Goal: Book appointment/travel/reservation

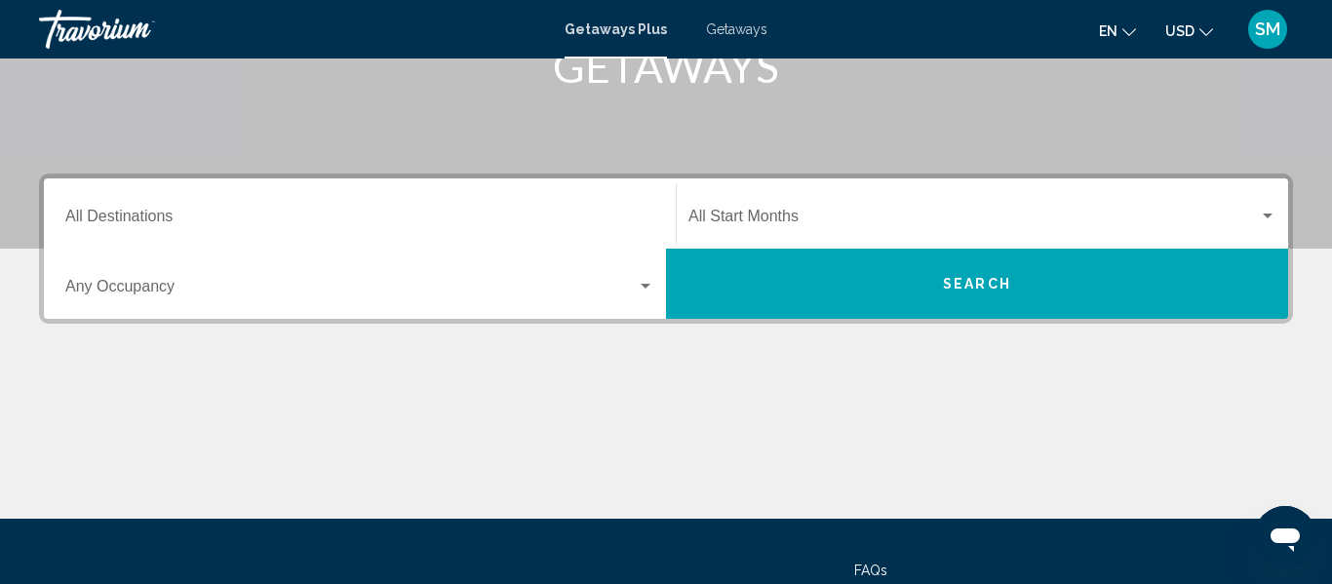
scroll to position [351, 0]
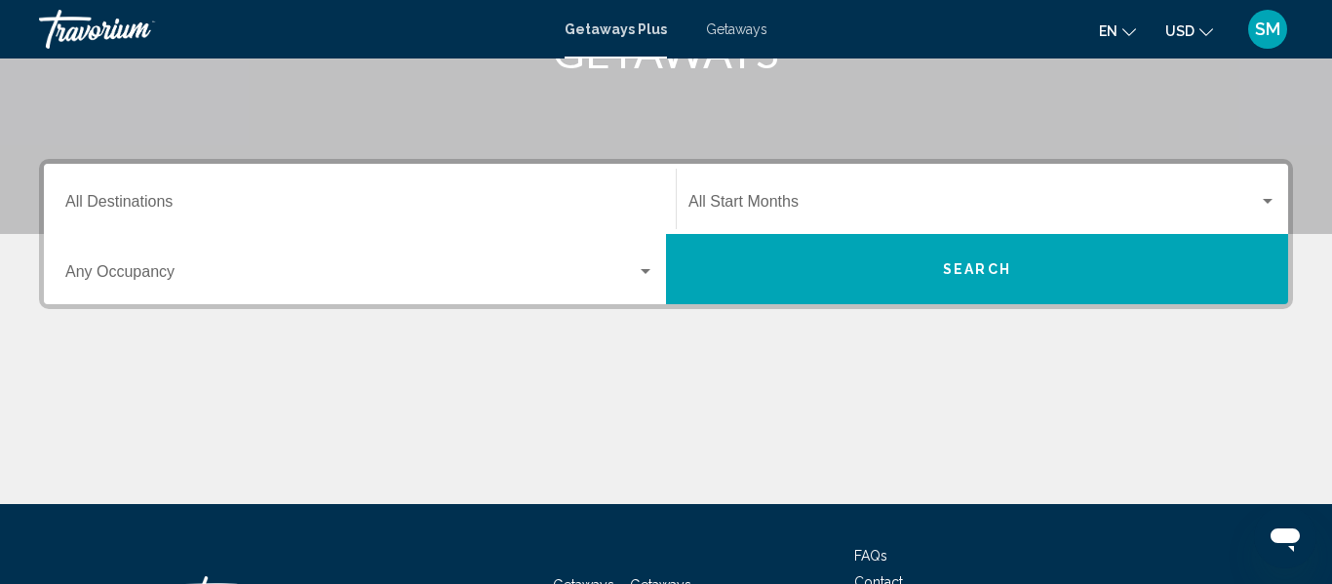
click at [602, 186] on div "Destination All Destinations" at bounding box center [359, 199] width 589 height 61
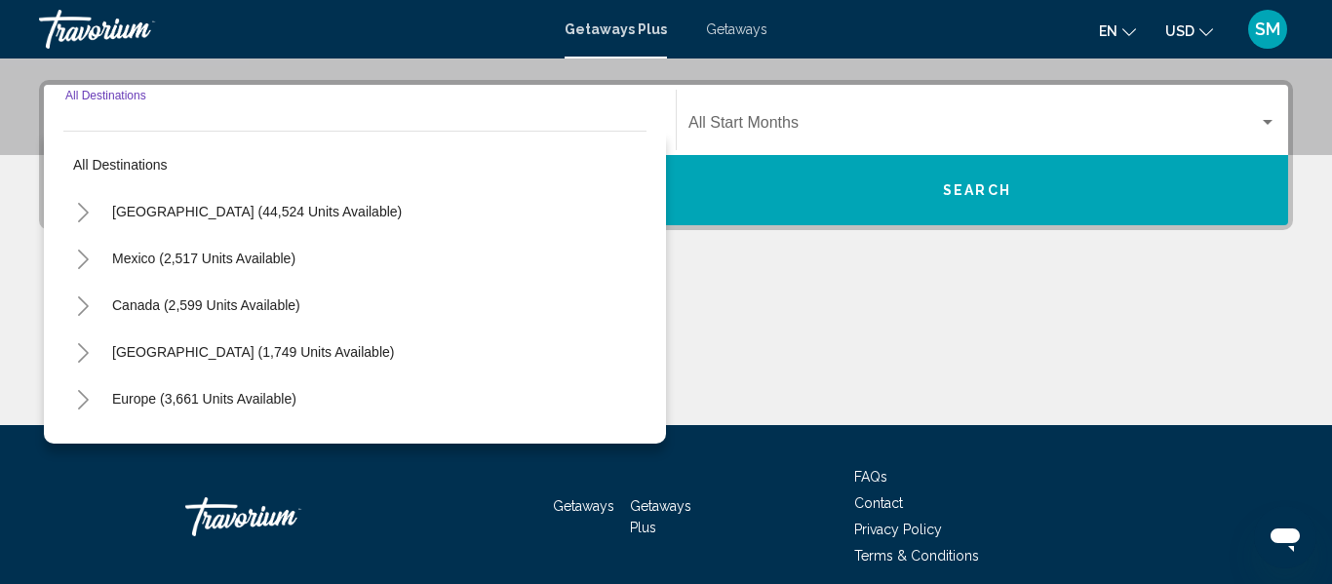
scroll to position [447, 0]
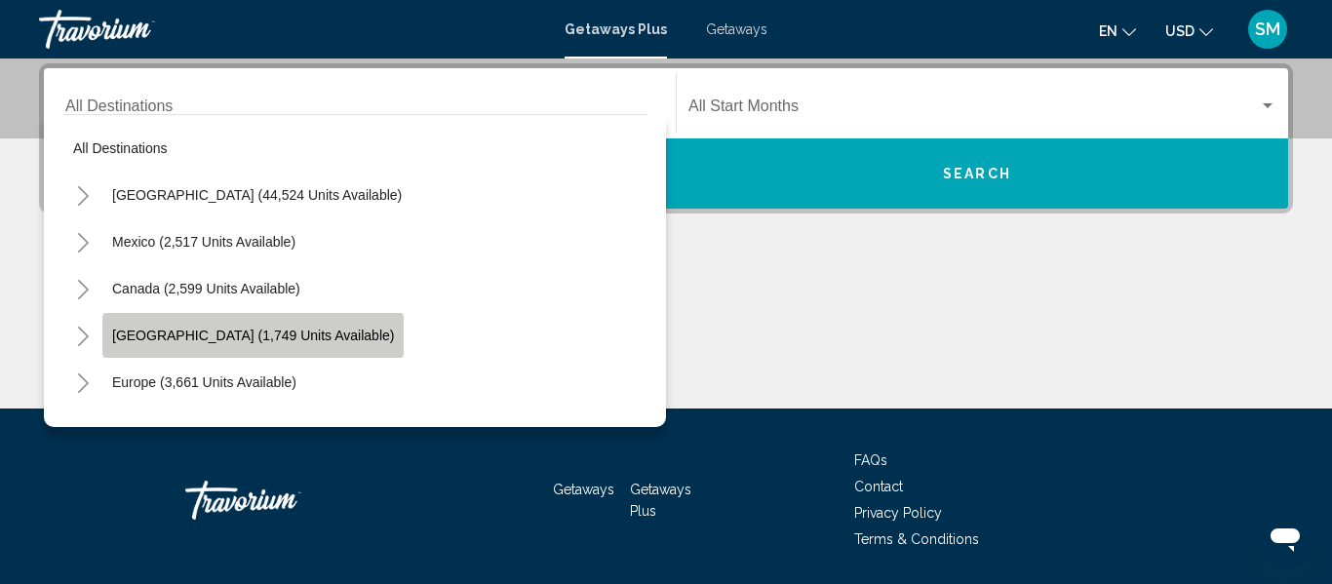
click at [189, 332] on span "[GEOGRAPHIC_DATA] (1,749 units available)" at bounding box center [253, 336] width 282 height 16
type input "**********"
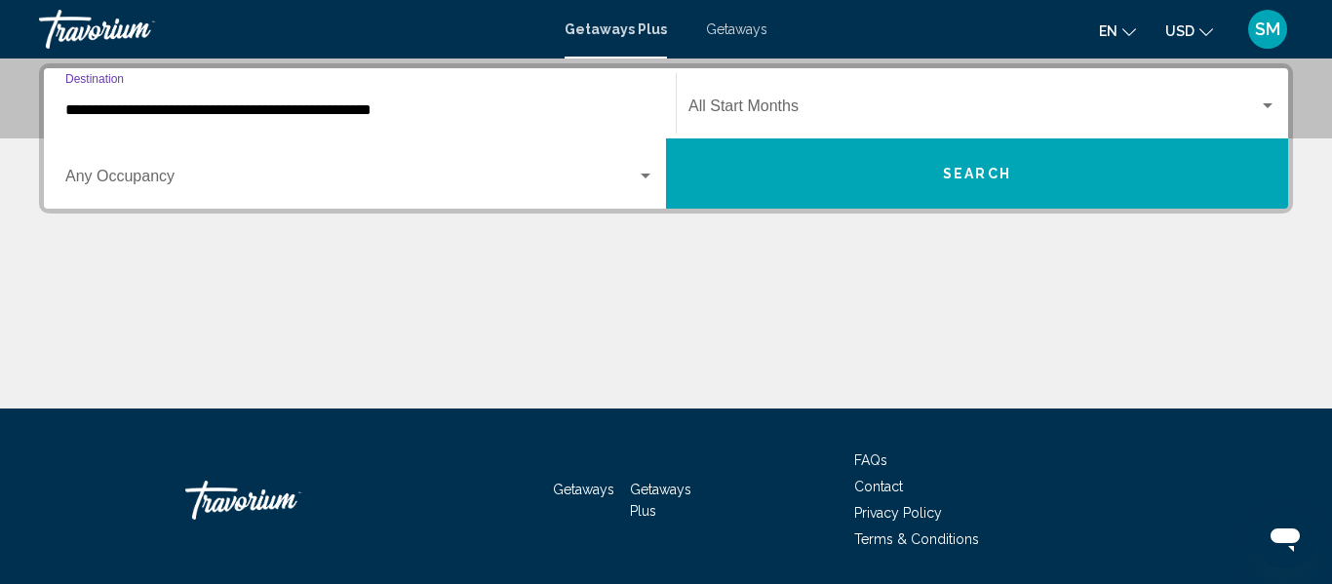
click at [645, 170] on div "Search widget" at bounding box center [646, 177] width 18 height 16
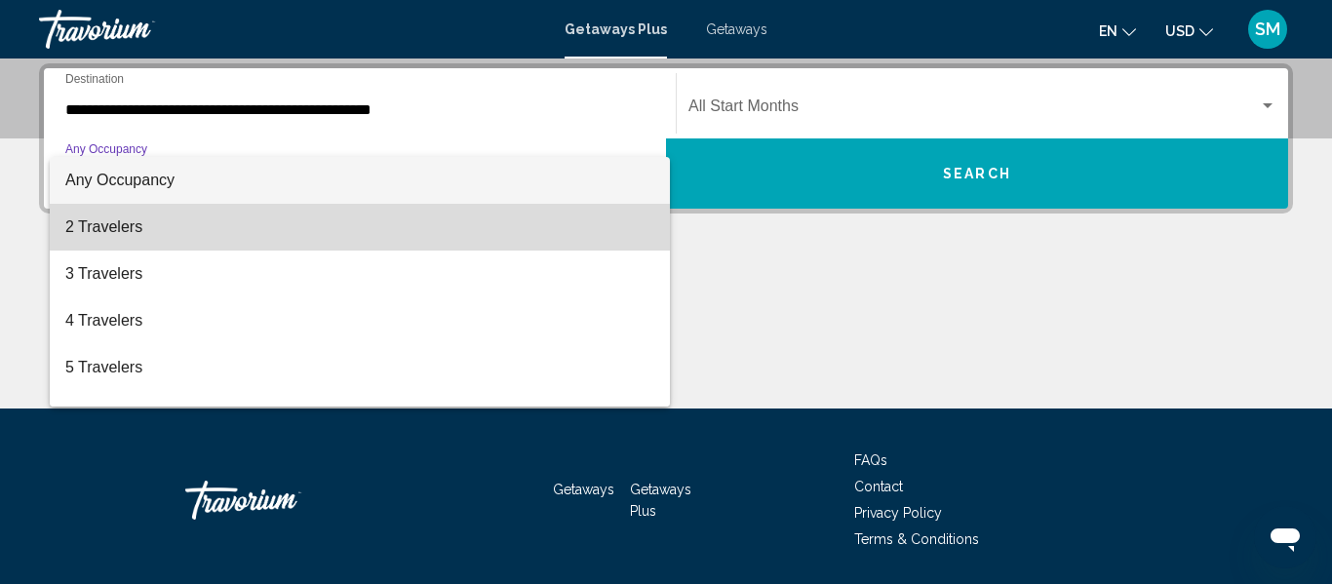
click at [229, 228] on span "2 Travelers" at bounding box center [359, 227] width 589 height 47
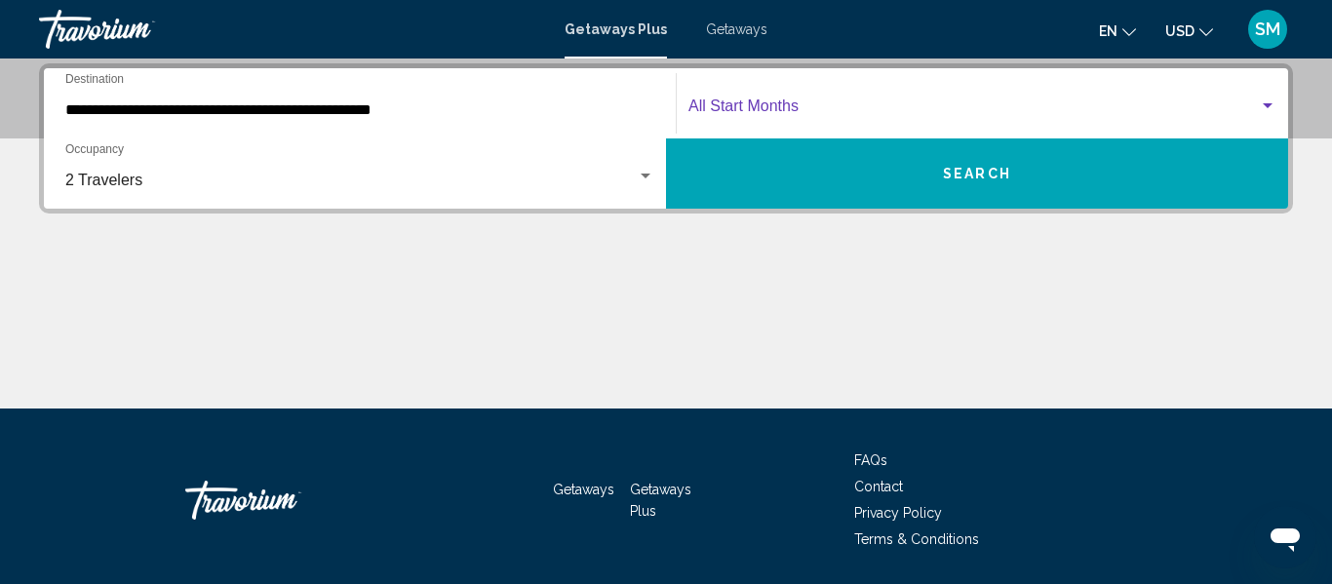
click at [1268, 100] on div "Search widget" at bounding box center [1268, 107] width 18 height 16
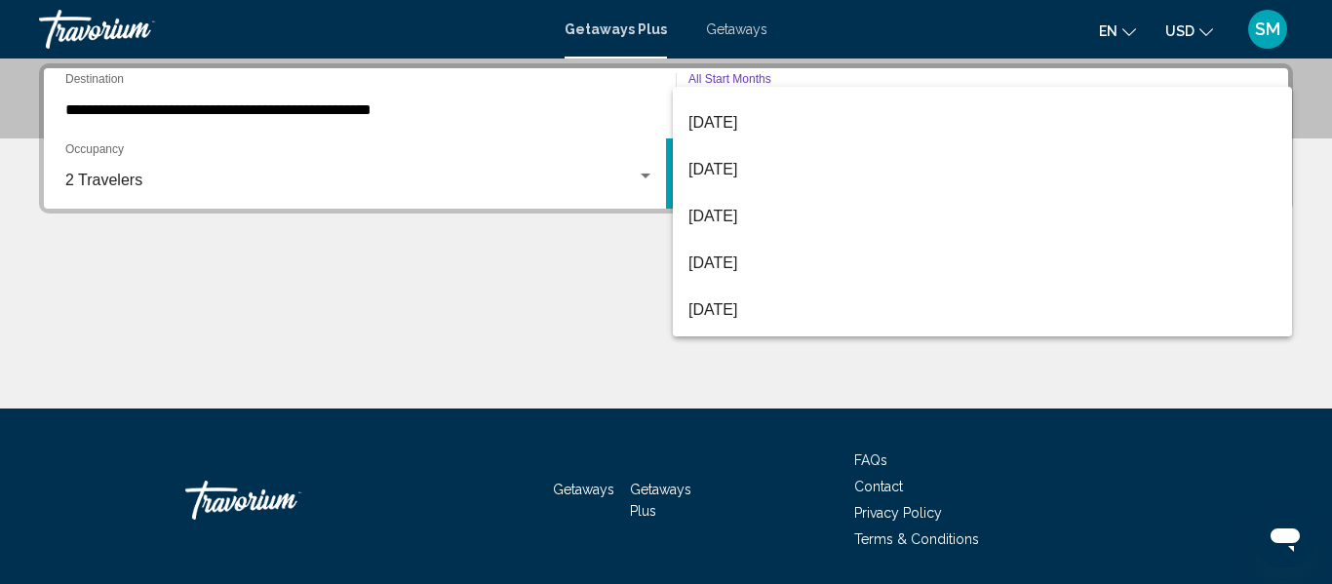
scroll to position [224, 0]
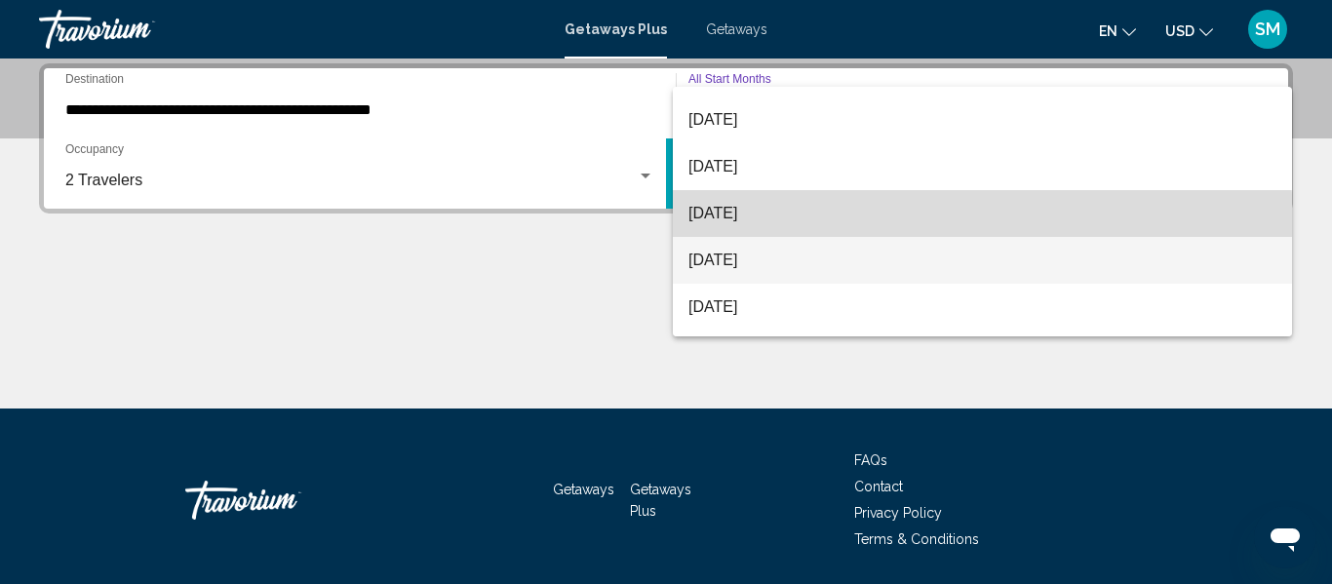
click at [861, 235] on div "All Start Months [DATE] [DATE] [DATE] [DATE] [DATE] [DATE] [DATE] [DATE] [DATE]…" at bounding box center [982, 212] width 619 height 250
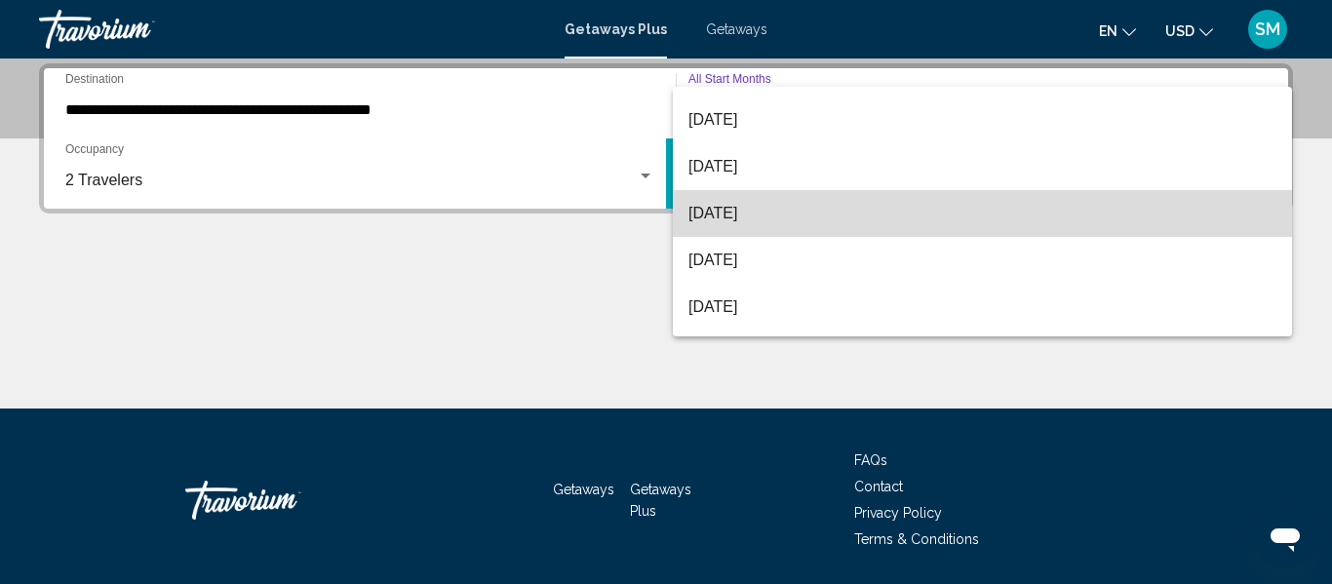
click at [806, 216] on span "[DATE]" at bounding box center [983, 213] width 588 height 47
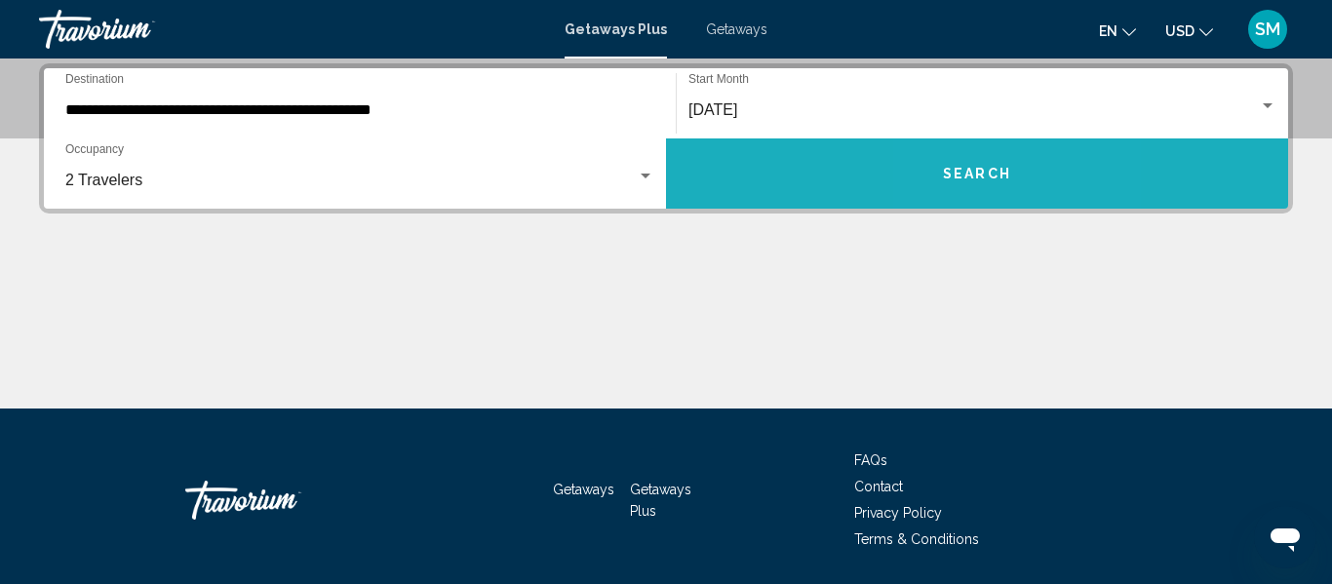
click at [968, 170] on span "Search" at bounding box center [977, 175] width 68 height 16
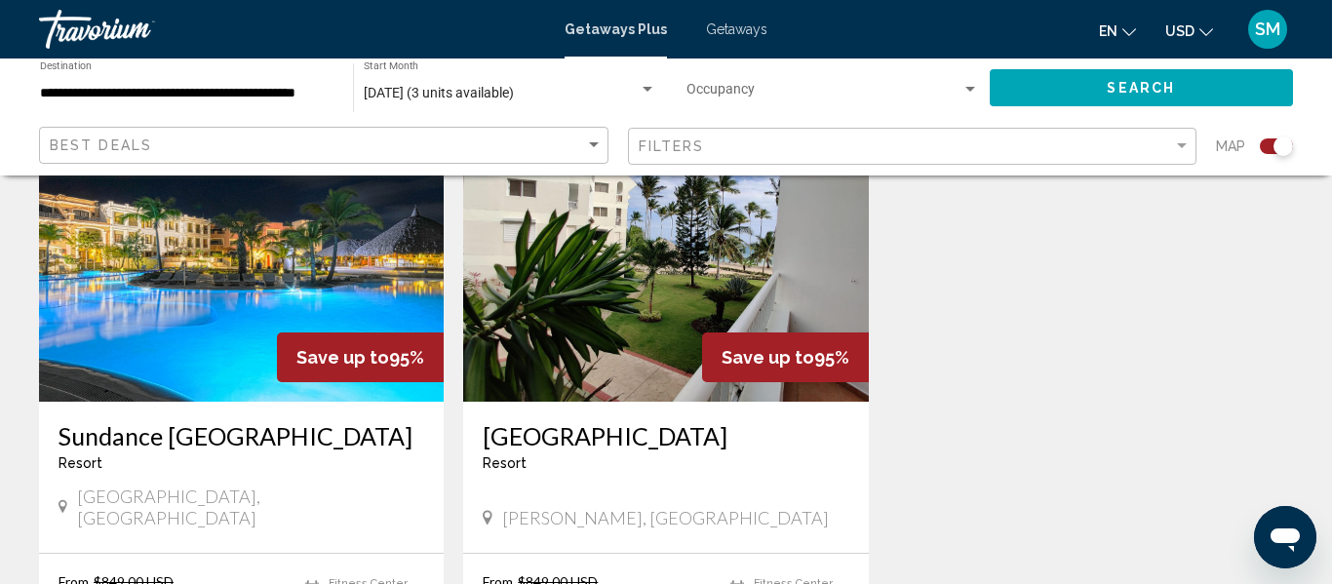
scroll to position [780, 0]
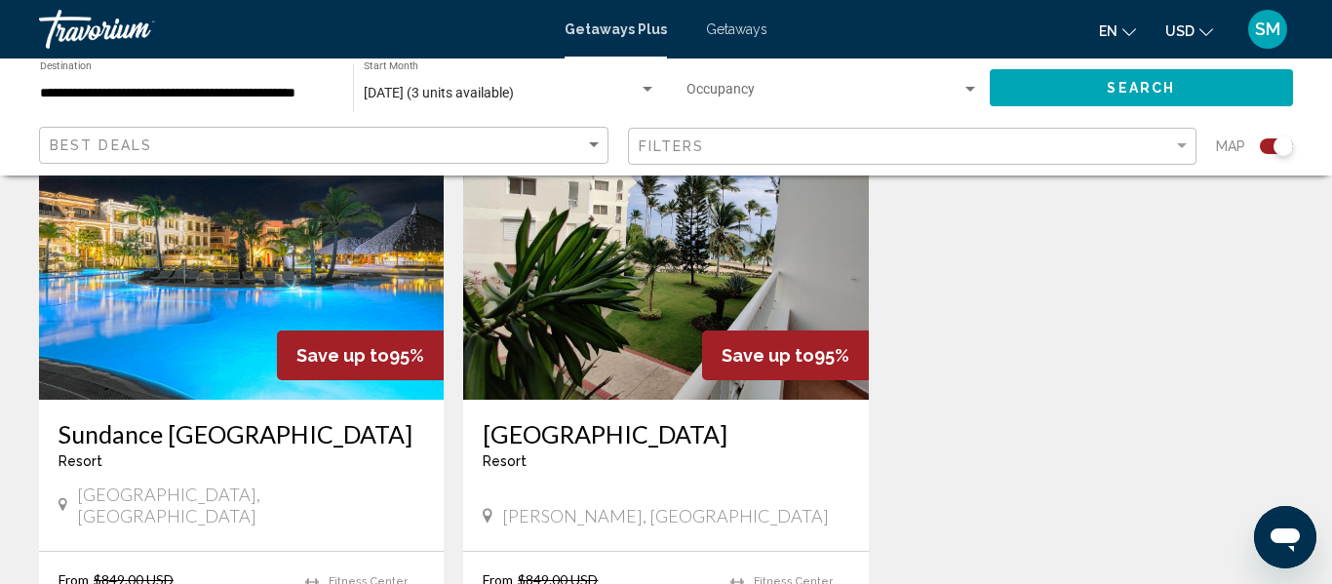
click at [214, 372] on img "Main content" at bounding box center [241, 244] width 405 height 312
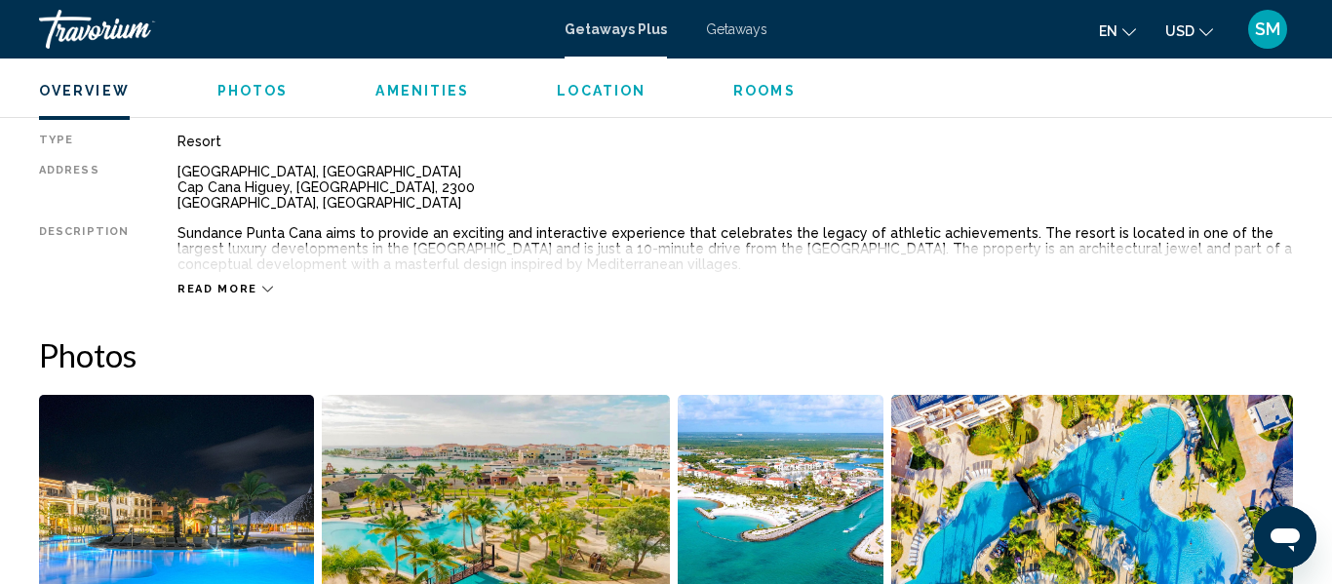
scroll to position [1010, 0]
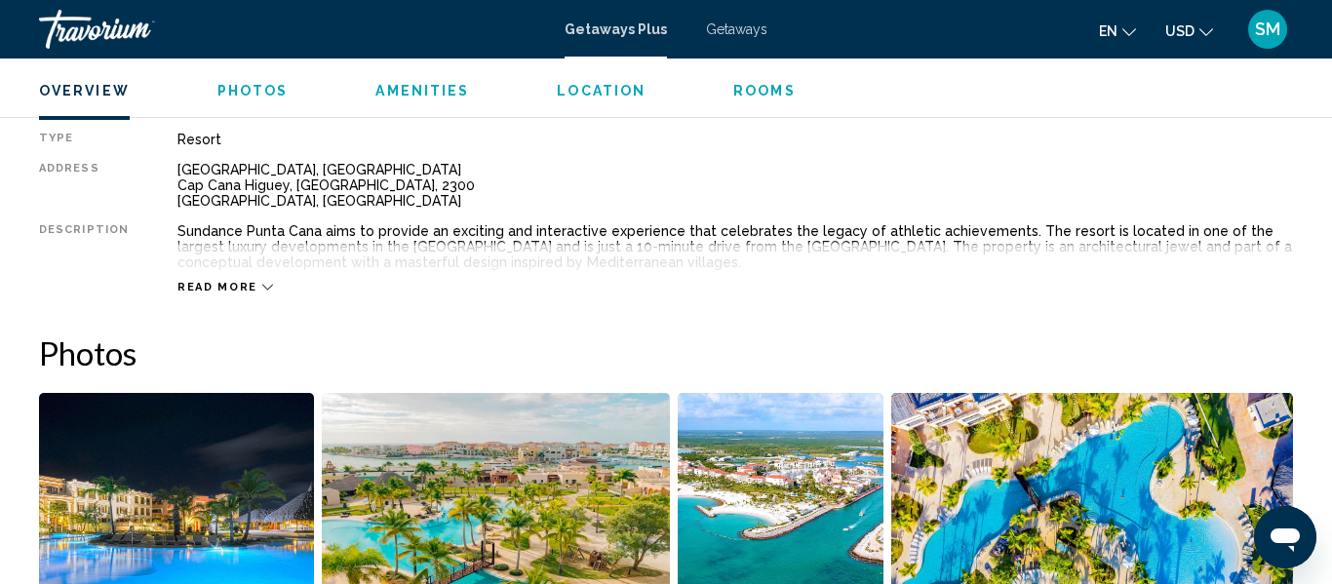
click at [265, 280] on div "Read more" at bounding box center [736, 268] width 1116 height 54
click at [262, 283] on icon "Main content" at bounding box center [267, 287] width 11 height 11
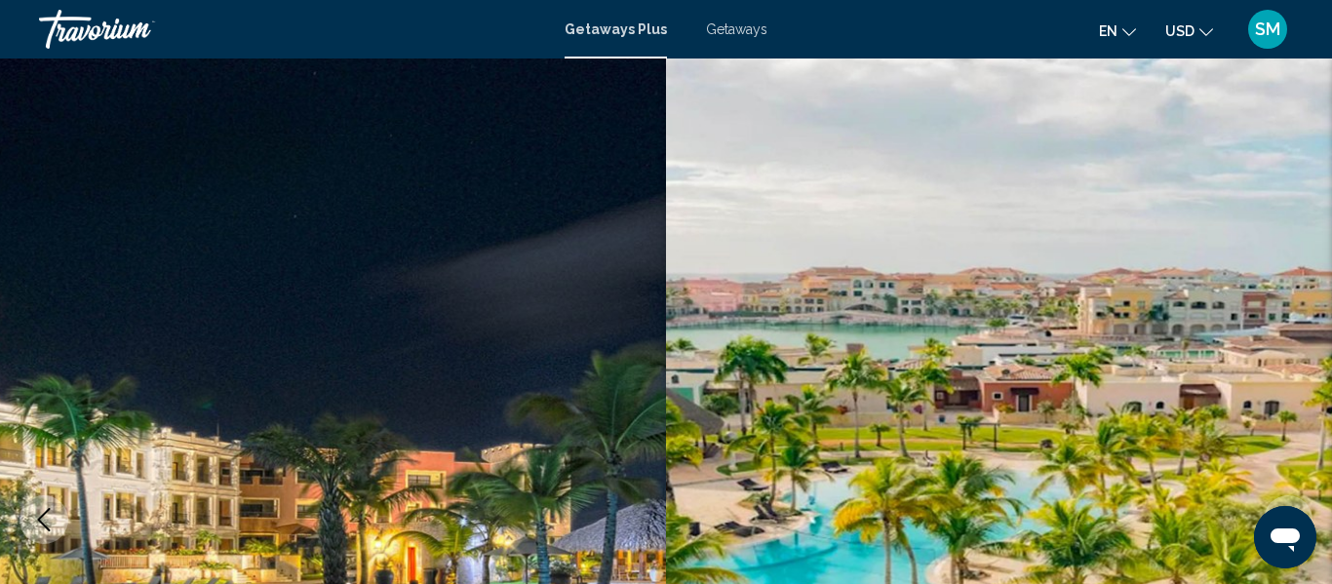
scroll to position [0, 0]
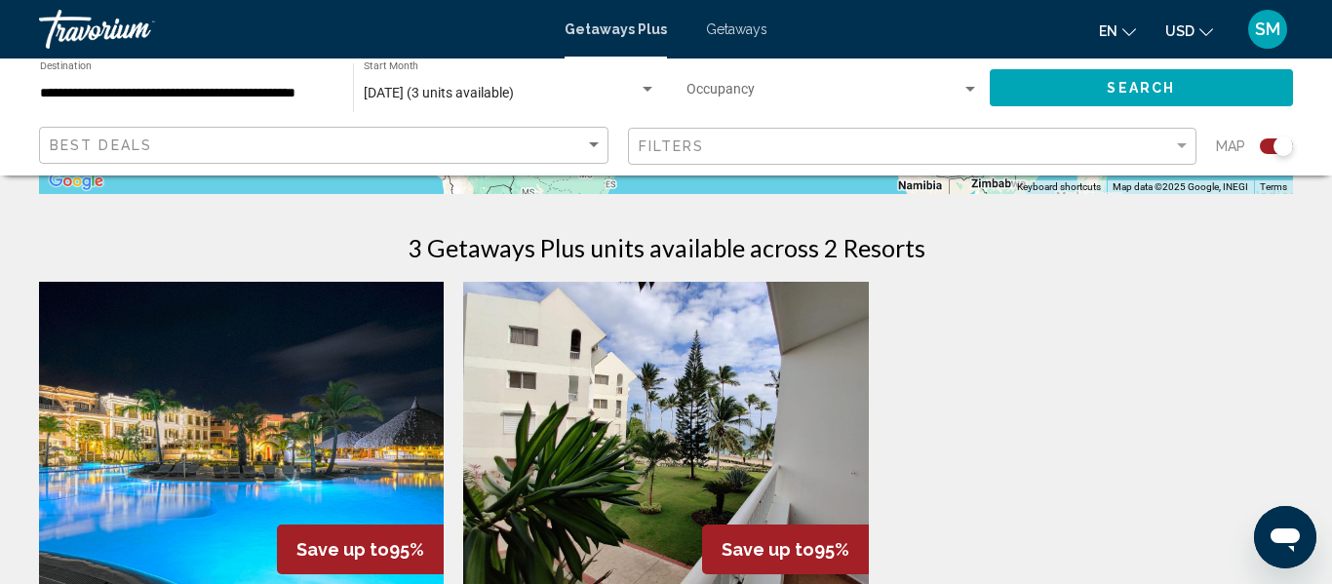
scroll to position [585, 0]
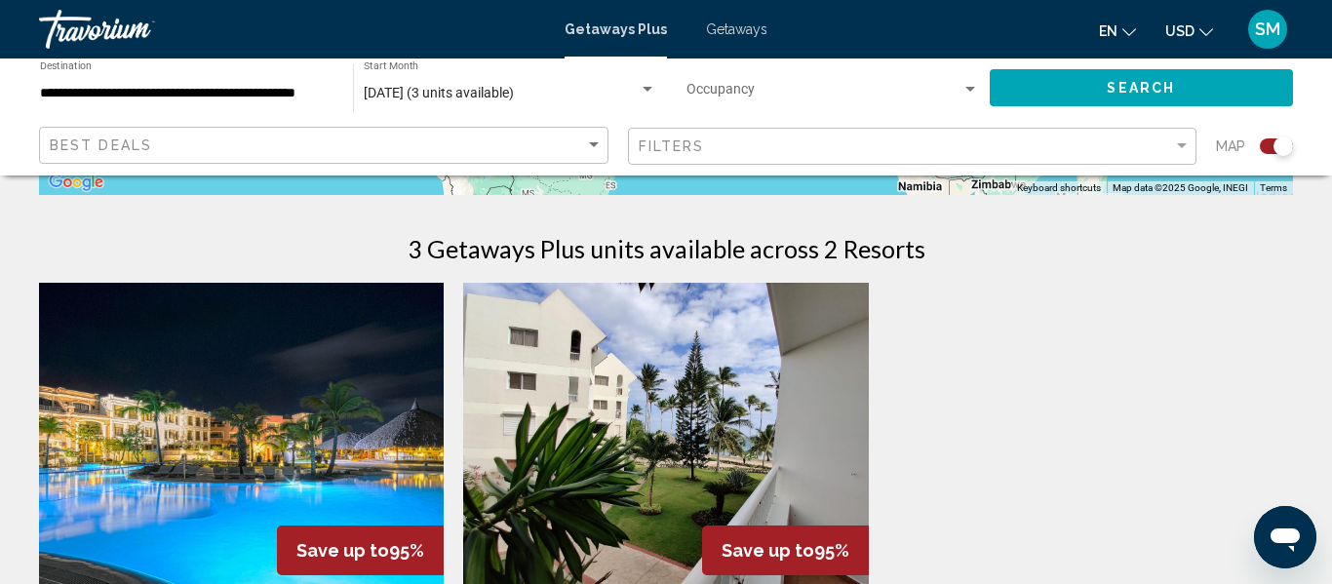
click at [748, 384] on img "Main content" at bounding box center [665, 439] width 405 height 312
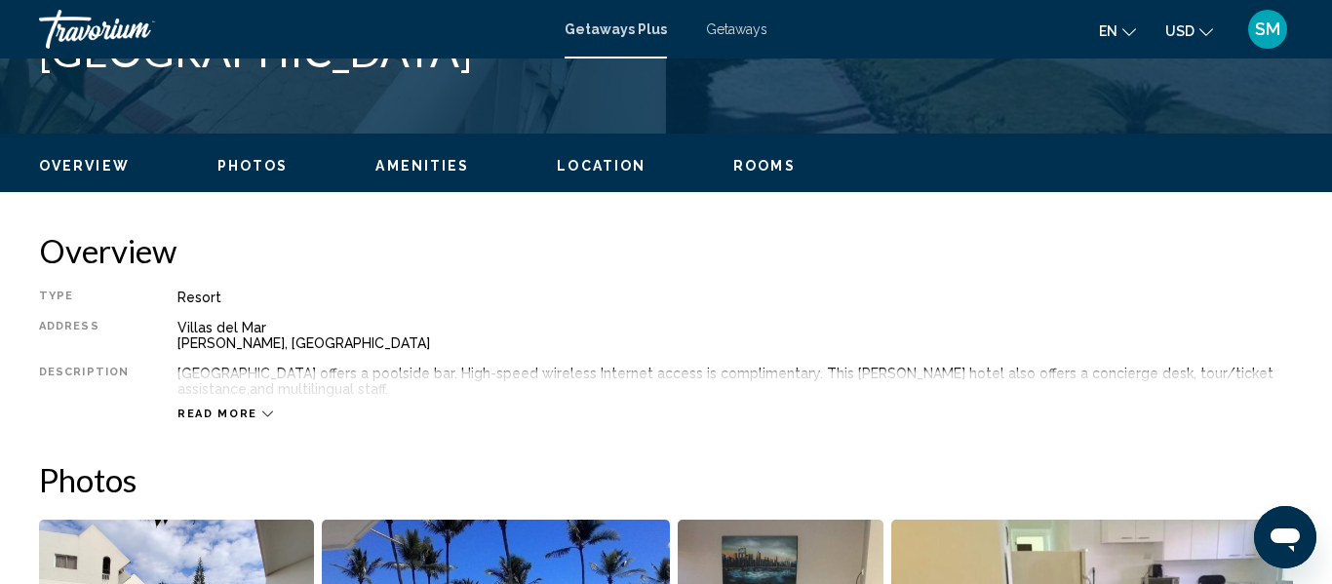
scroll to position [854, 0]
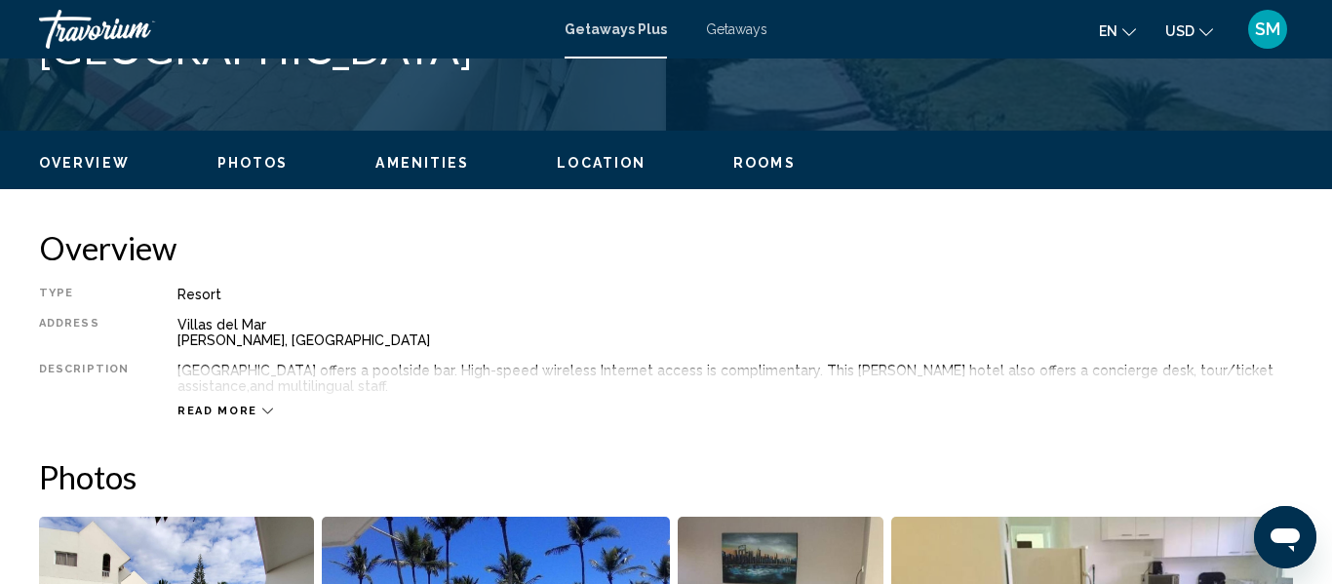
click at [262, 413] on icon "Main content" at bounding box center [267, 412] width 11 height 6
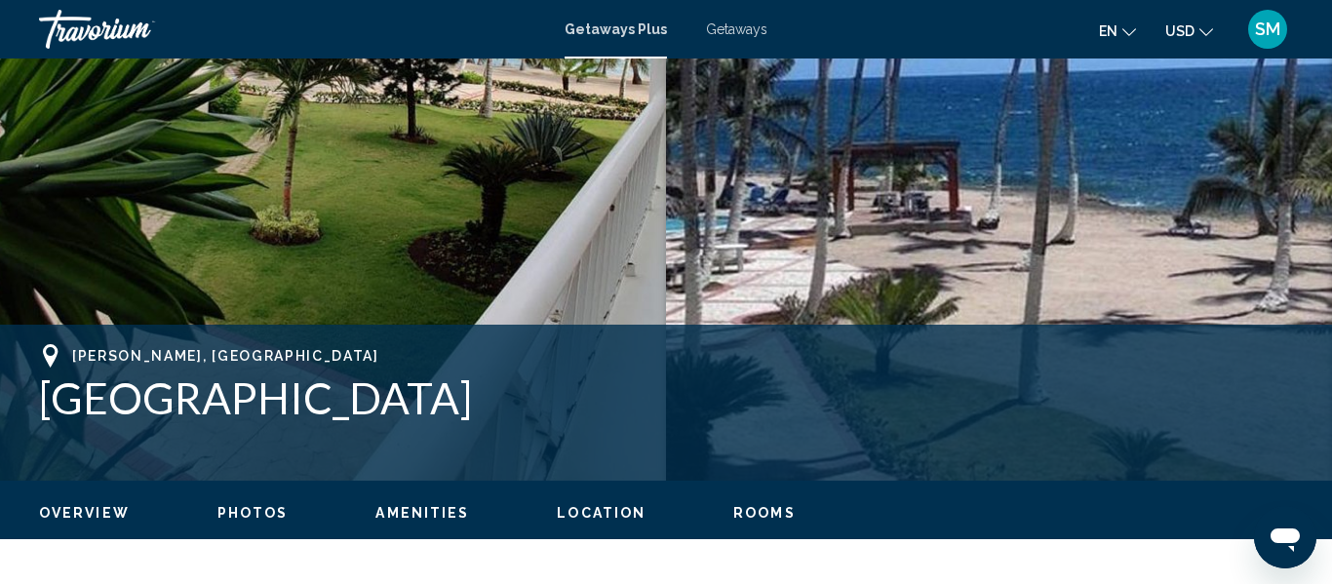
scroll to position [507, 0]
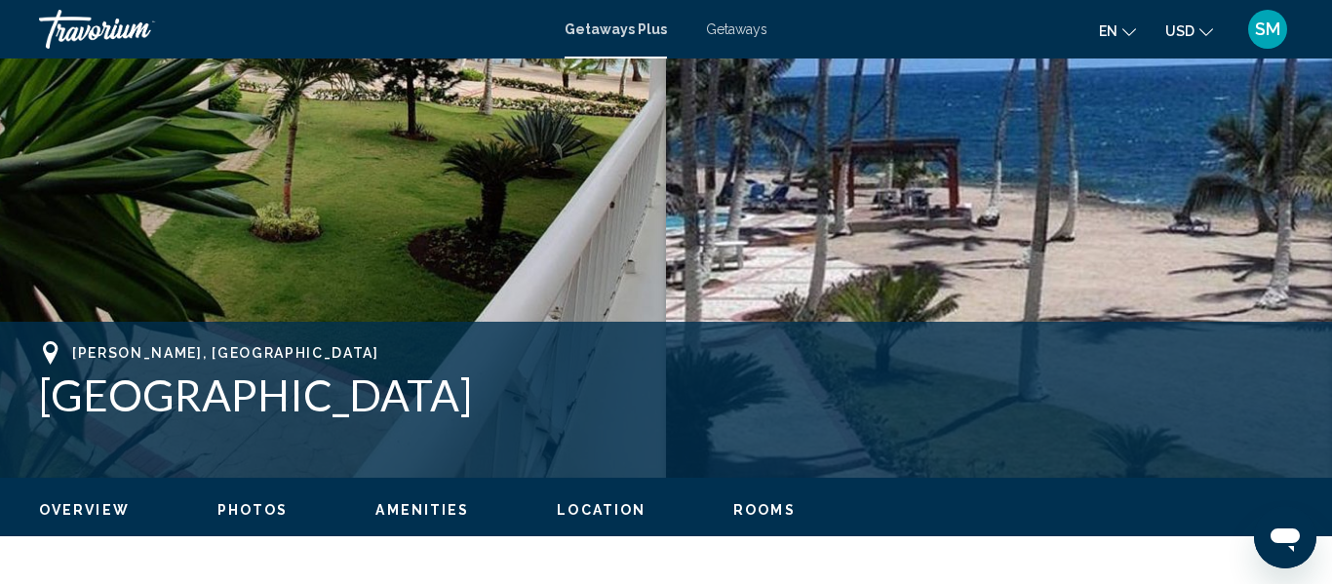
click at [238, 510] on span "Photos" at bounding box center [252, 510] width 71 height 16
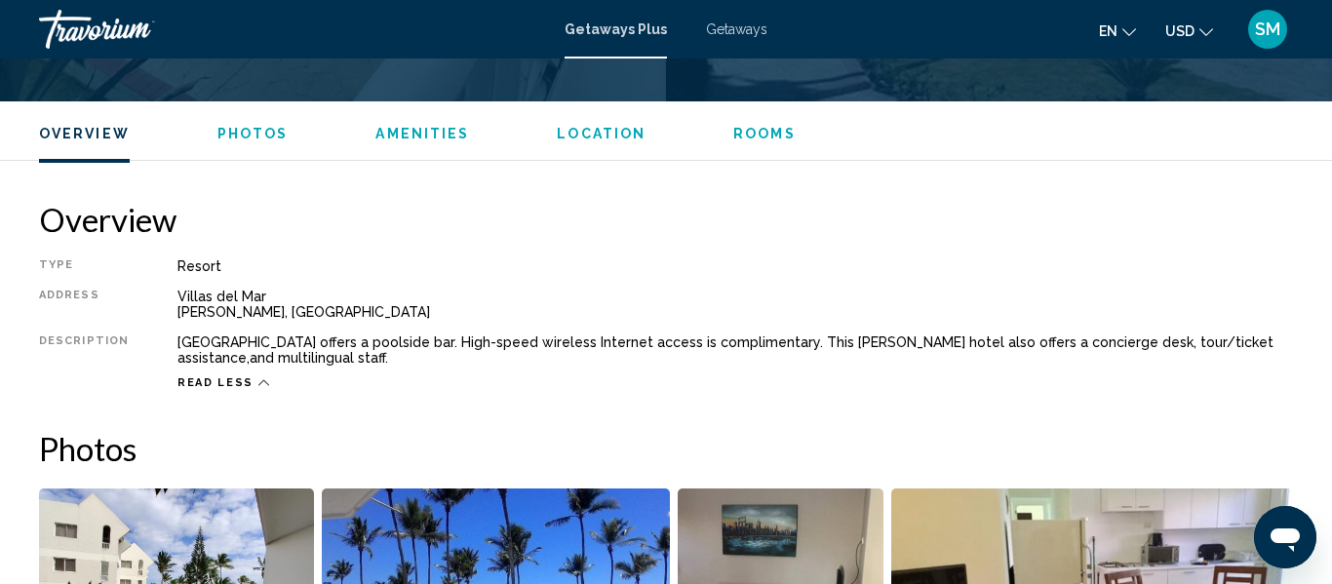
scroll to position [1195, 0]
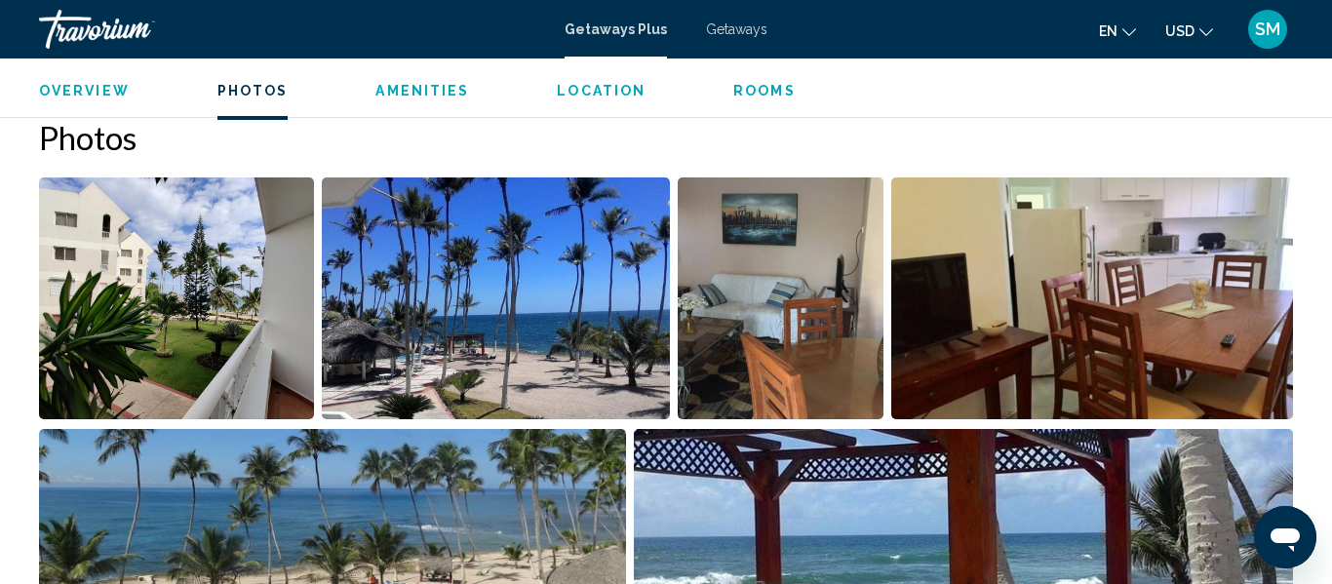
click at [59, 370] on img "Open full-screen image slider" at bounding box center [176, 299] width 275 height 242
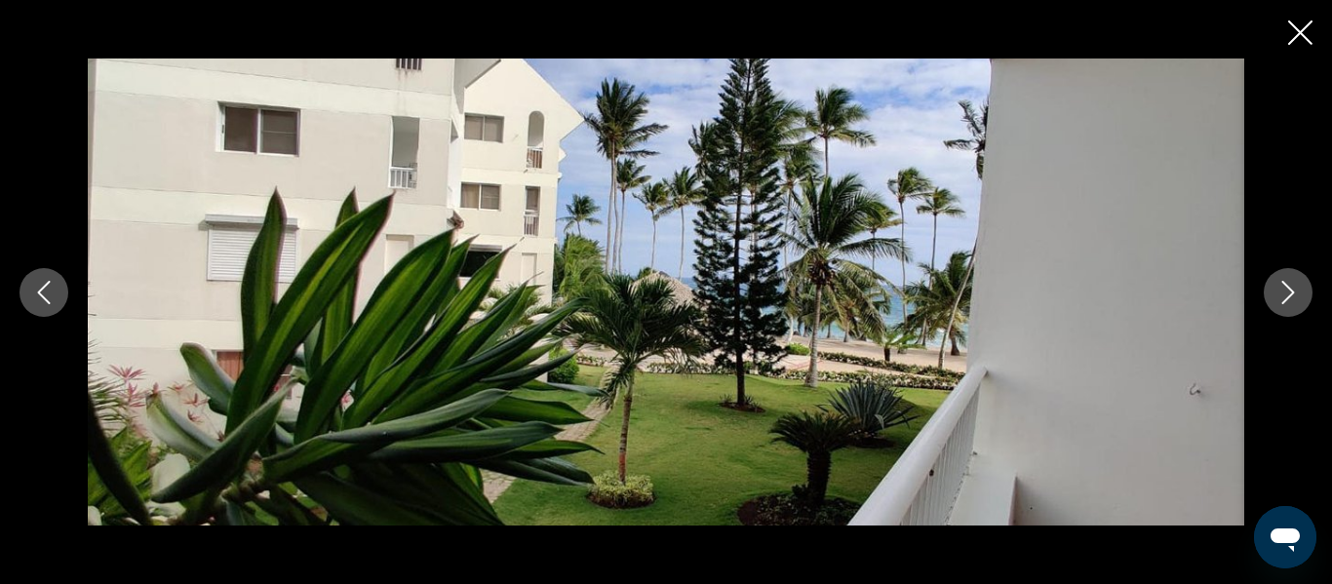
click at [1293, 293] on icon "Next image" at bounding box center [1289, 292] width 13 height 23
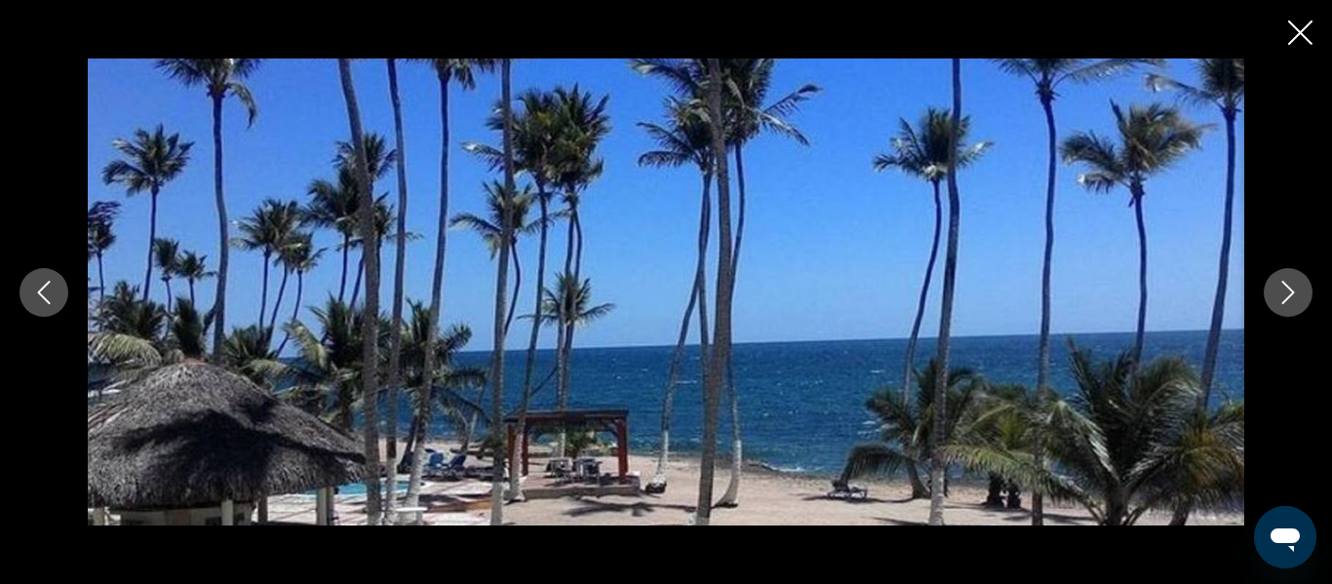
click at [1293, 293] on icon "Next image" at bounding box center [1289, 292] width 13 height 23
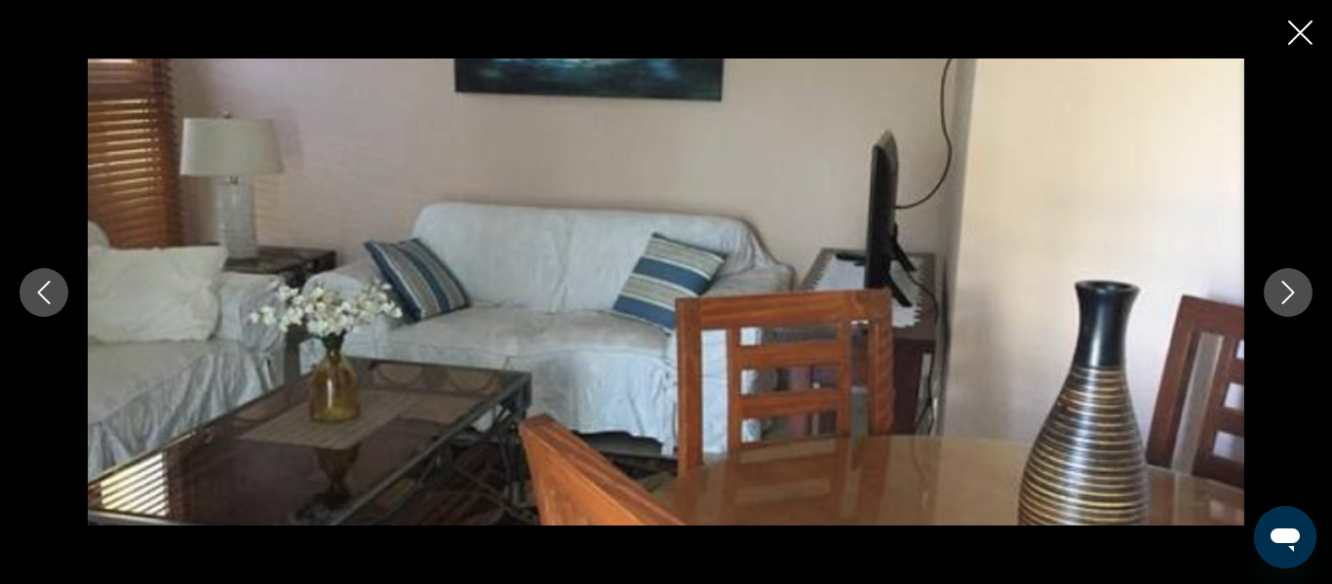
click at [1293, 293] on icon "Next image" at bounding box center [1289, 292] width 13 height 23
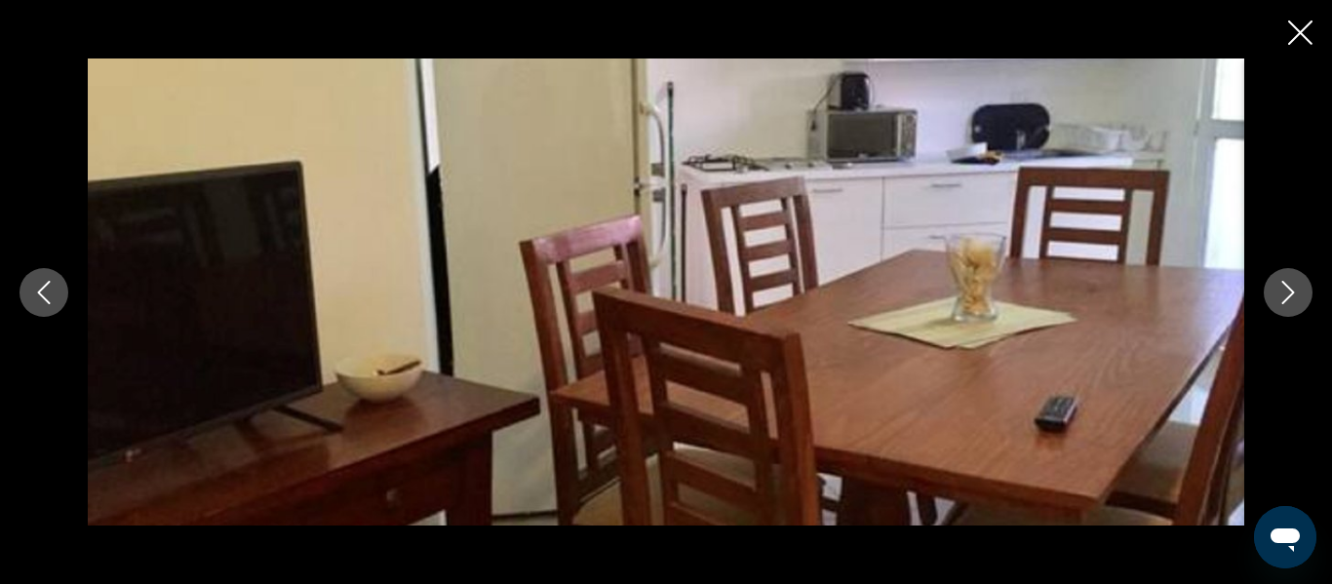
click at [1293, 293] on icon "Next image" at bounding box center [1289, 292] width 13 height 23
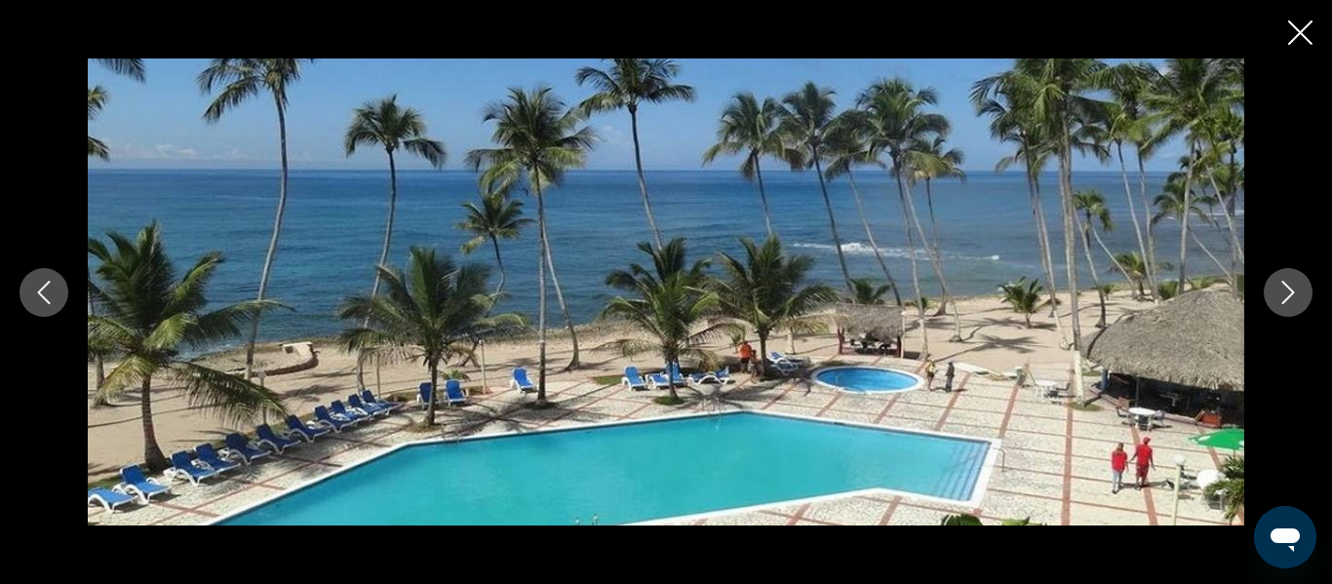
click at [1293, 293] on icon "Next image" at bounding box center [1289, 292] width 13 height 23
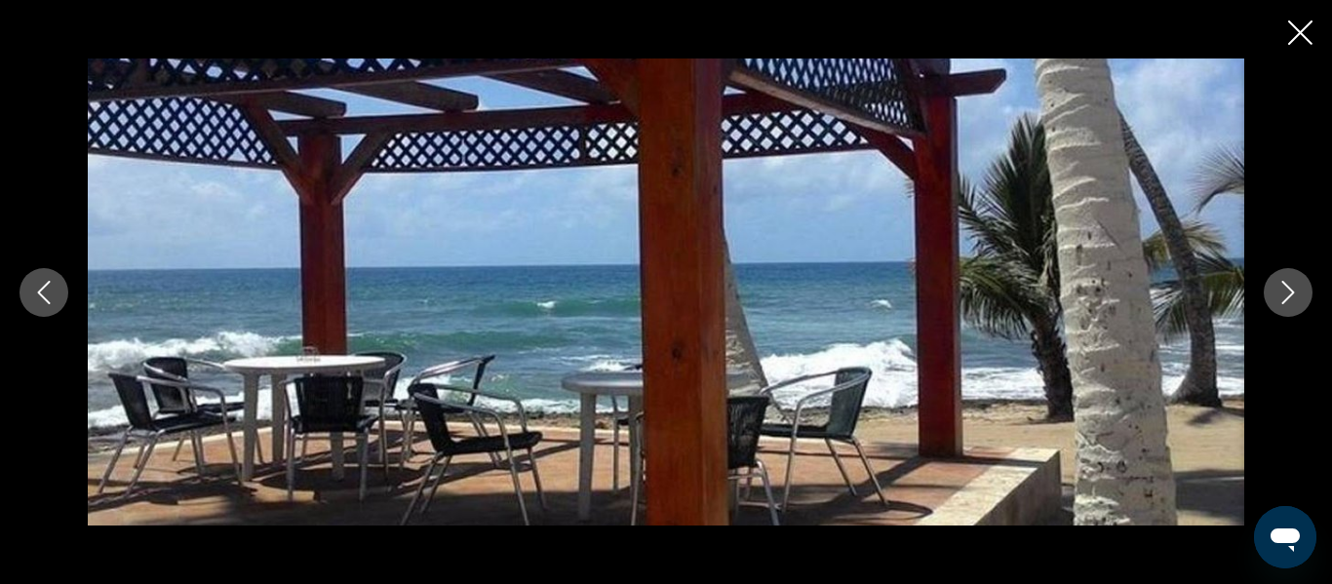
click at [1293, 293] on icon "Next image" at bounding box center [1289, 292] width 13 height 23
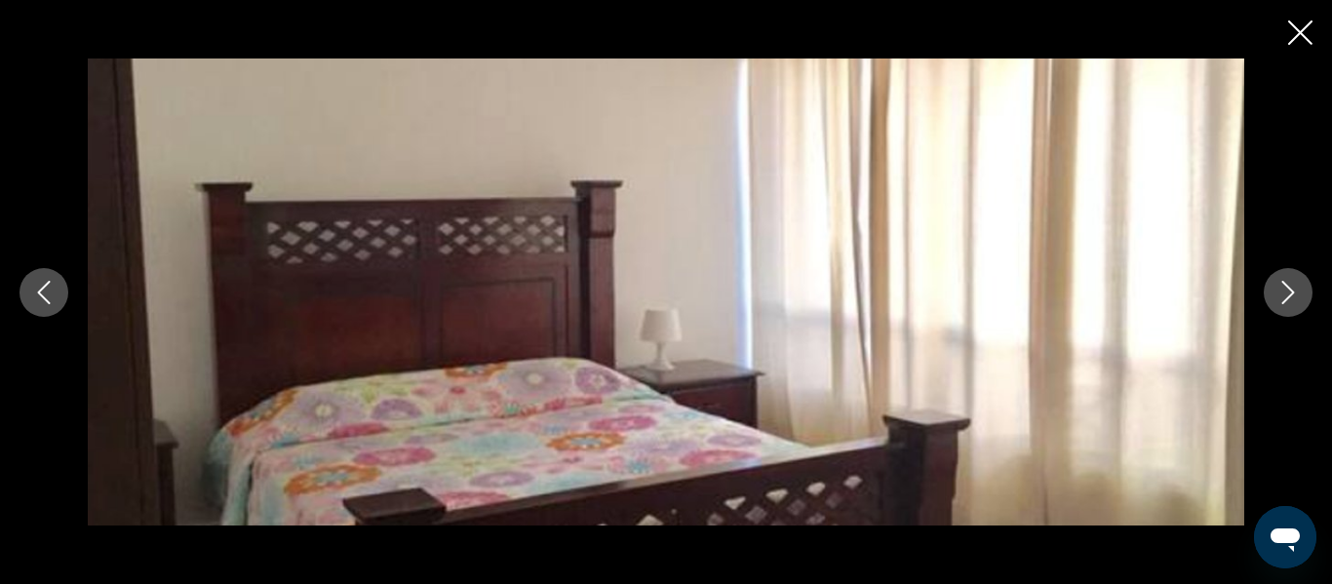
click at [1293, 293] on icon "Next image" at bounding box center [1289, 292] width 13 height 23
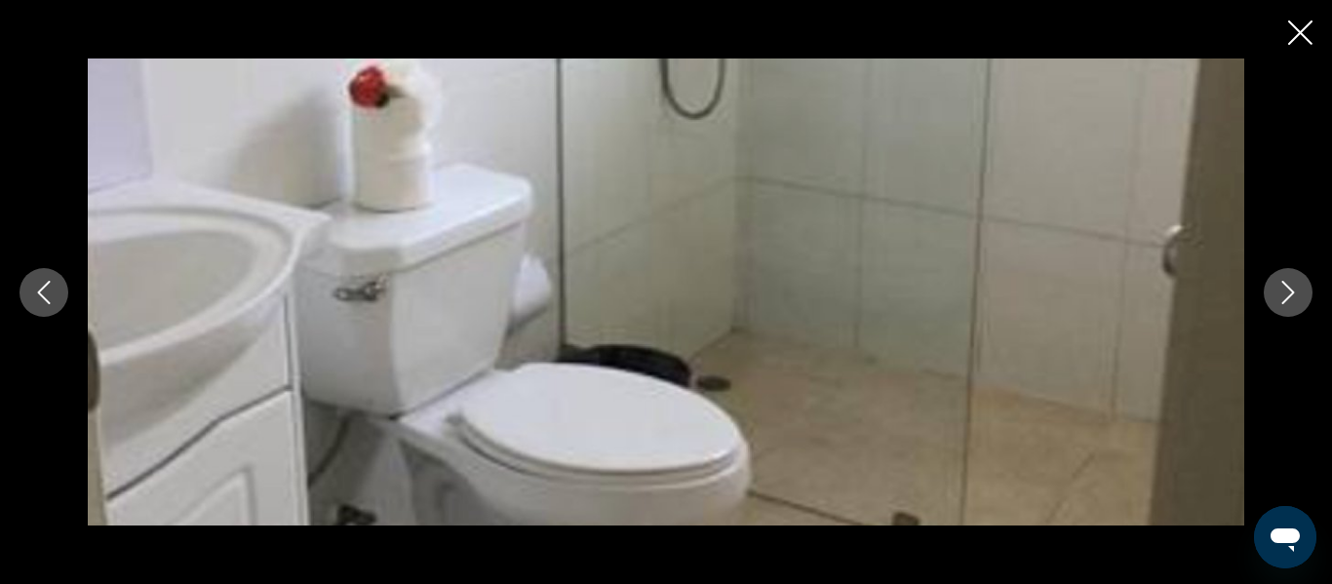
click at [1293, 293] on icon "Next image" at bounding box center [1289, 292] width 13 height 23
